Goal: Go to known website: Go to known website

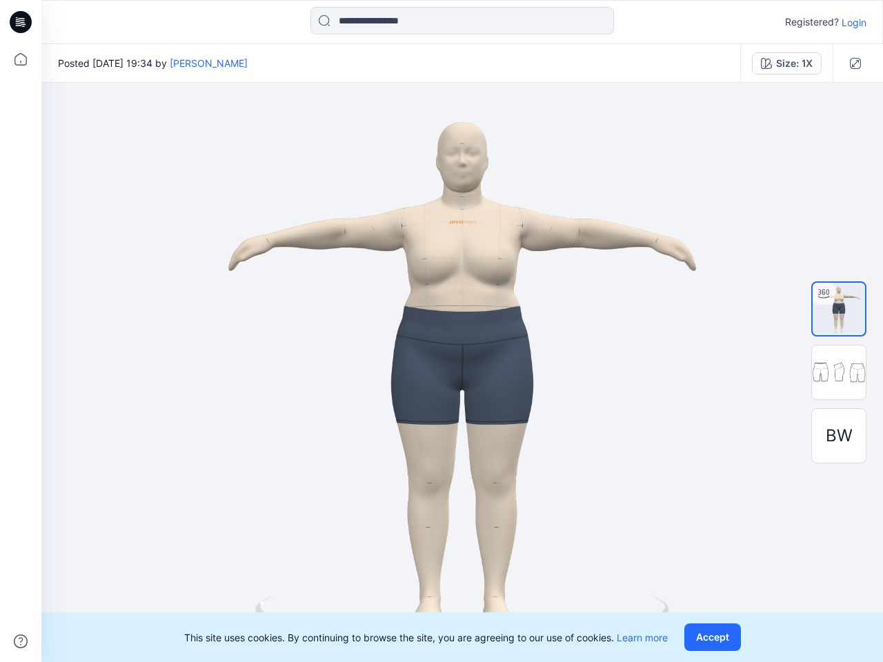
click at [441, 331] on div at bounding box center [461, 372] width 841 height 579
click at [21, 22] on icon at bounding box center [23, 22] width 6 height 1
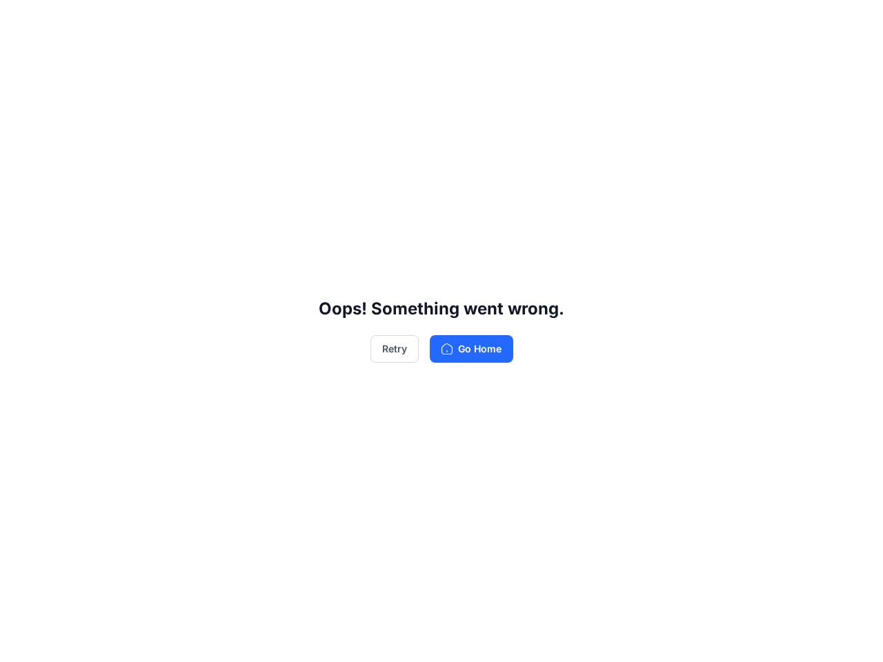
click at [21, 641] on div "Oops! Something went wrong. Retry Go Home" at bounding box center [441, 331] width 883 height 662
click at [462, 21] on div "Oops! Something went wrong. Retry Go Home" at bounding box center [441, 331] width 883 height 662
click at [854, 22] on div "Oops! Something went wrong. Retry Go Home" at bounding box center [441, 331] width 883 height 662
click at [179, 63] on div "Oops! Something went wrong. Retry Go Home" at bounding box center [441, 331] width 883 height 662
click at [786, 63] on div "Oops! Something went wrong. Retry Go Home" at bounding box center [441, 331] width 883 height 662
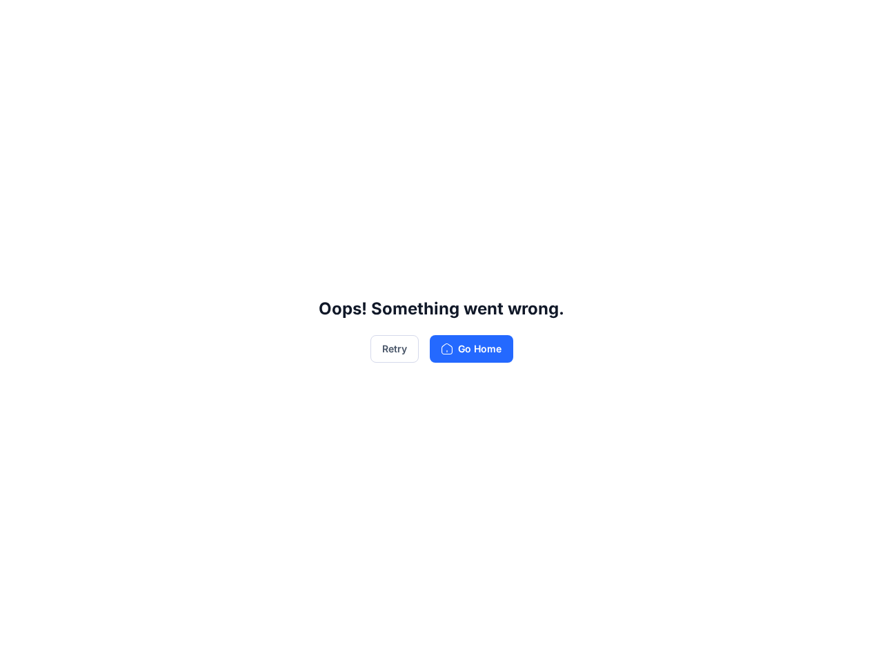
click at [855, 63] on div "Oops! Something went wrong. Retry Go Home" at bounding box center [441, 331] width 883 height 662
click at [838, 309] on div "Oops! Something went wrong. Retry Go Home" at bounding box center [441, 331] width 883 height 662
